Goal: Contribute content

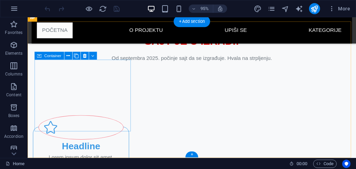
scroll to position [240, 0]
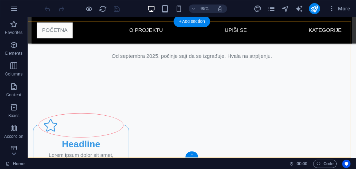
click at [193, 154] on div "+" at bounding box center [191, 154] width 13 height 6
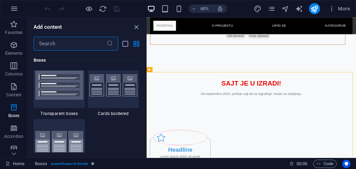
scroll to position [2079, 0]
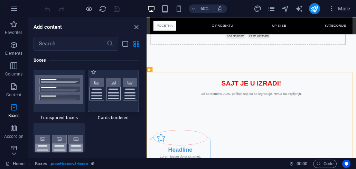
click at [112, 100] on img at bounding box center [113, 89] width 48 height 22
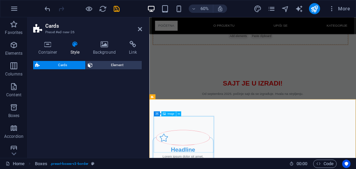
select select "rem"
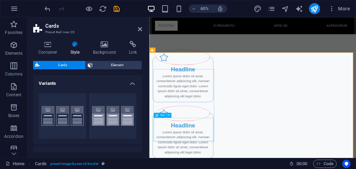
scroll to position [329, 0]
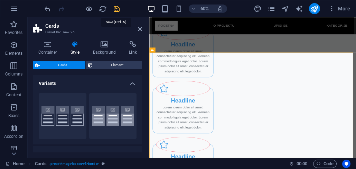
click at [115, 12] on icon "save" at bounding box center [117, 9] width 8 height 8
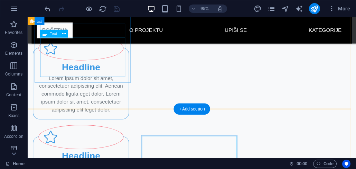
scroll to position [291, 0]
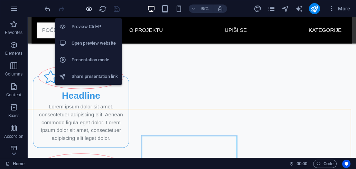
click at [89, 9] on icon "button" at bounding box center [89, 9] width 8 height 8
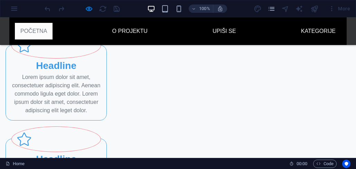
scroll to position [173, 0]
